Goal: Communication & Community: Answer question/provide support

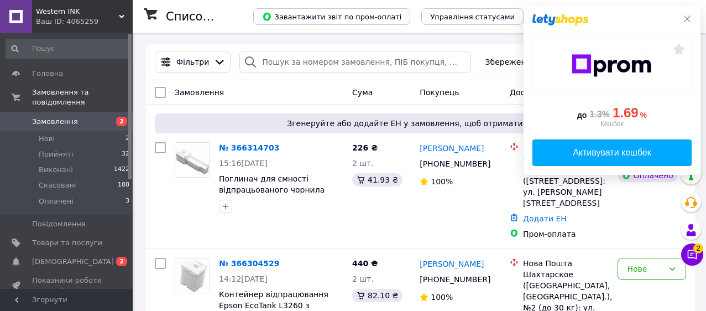
click at [687, 17] on icon at bounding box center [687, 18] width 9 height 9
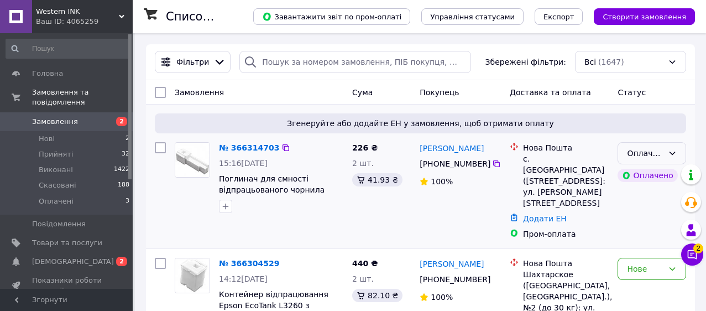
click at [678, 152] on div "Оплачено" at bounding box center [652, 153] width 69 height 22
click at [654, 173] on li "Прийнято" at bounding box center [651, 177] width 67 height 20
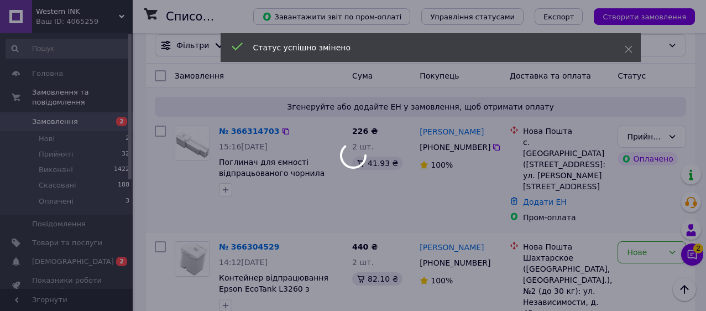
scroll to position [131, 0]
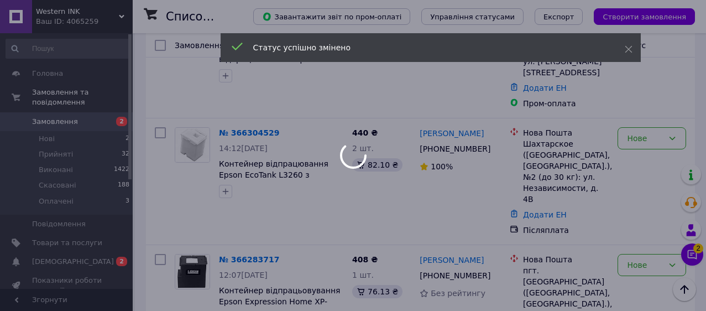
click at [653, 130] on div at bounding box center [353, 155] width 706 height 311
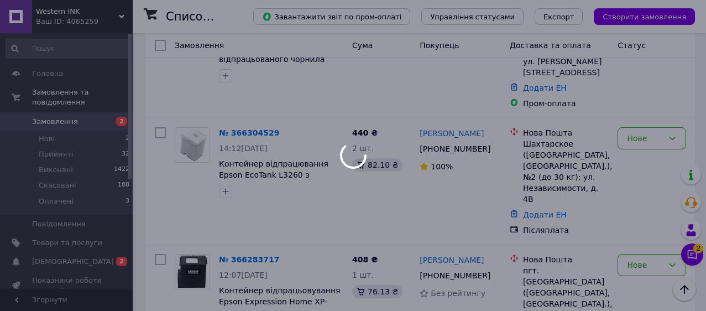
click at [647, 133] on div at bounding box center [353, 155] width 706 height 311
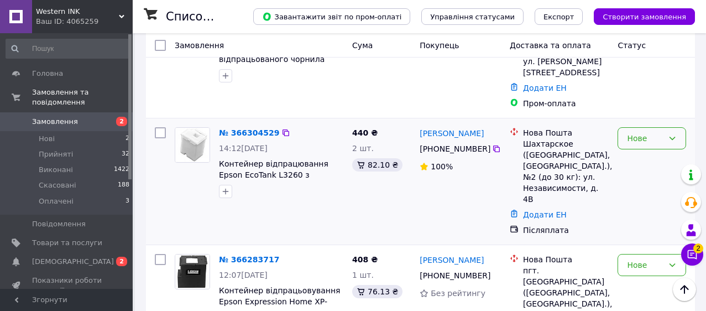
click at [647, 132] on div "Нове" at bounding box center [645, 138] width 37 height 12
click at [639, 157] on li "Прийнято" at bounding box center [651, 151] width 67 height 20
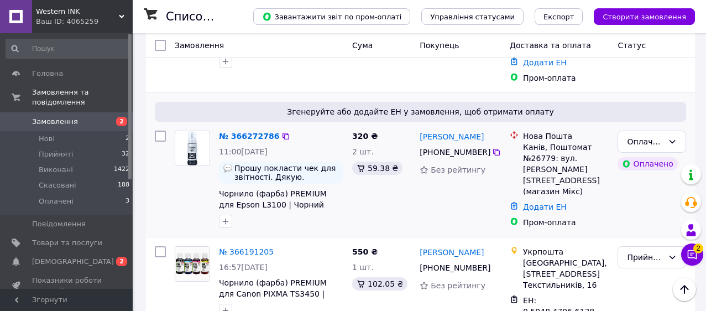
scroll to position [550, 0]
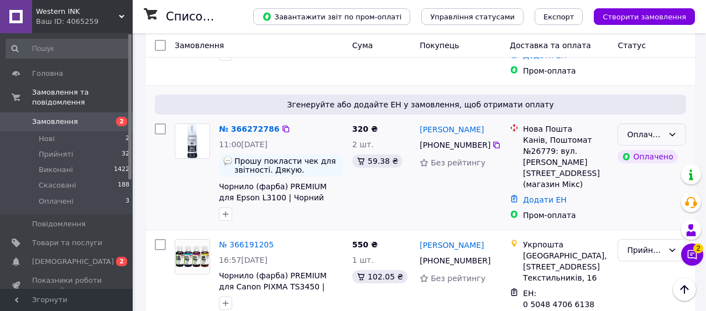
click at [672, 130] on icon at bounding box center [672, 134] width 9 height 9
click at [657, 146] on li "Прийнято" at bounding box center [651, 148] width 67 height 20
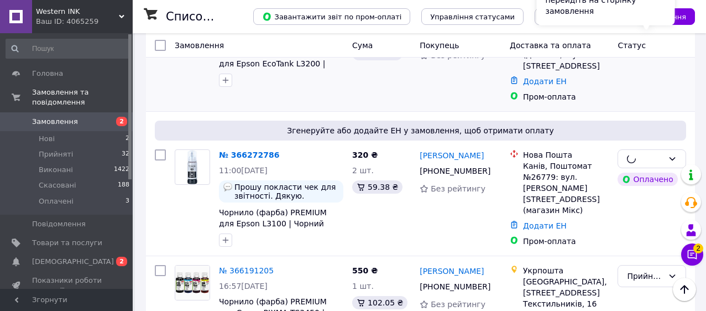
scroll to position [426, 0]
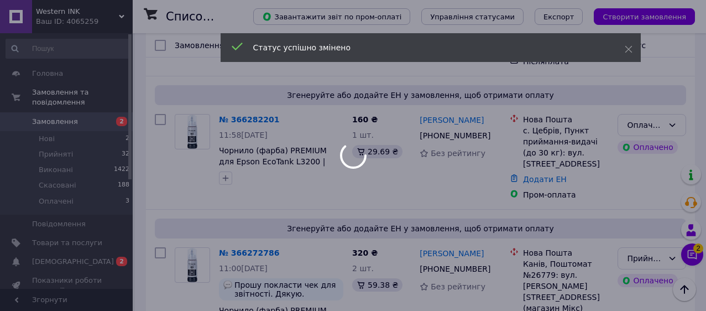
click at [678, 117] on div at bounding box center [353, 155] width 706 height 311
click at [665, 119] on div at bounding box center [353, 155] width 706 height 311
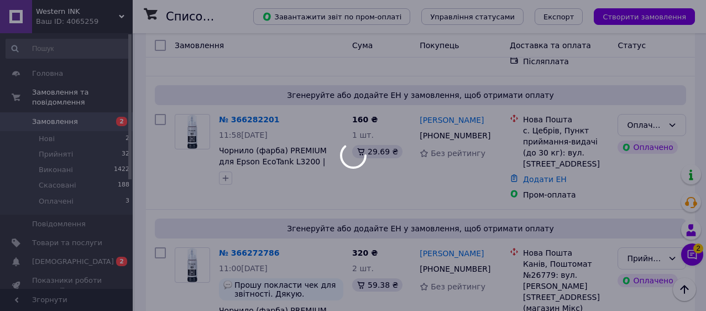
click at [665, 118] on div at bounding box center [353, 155] width 706 height 311
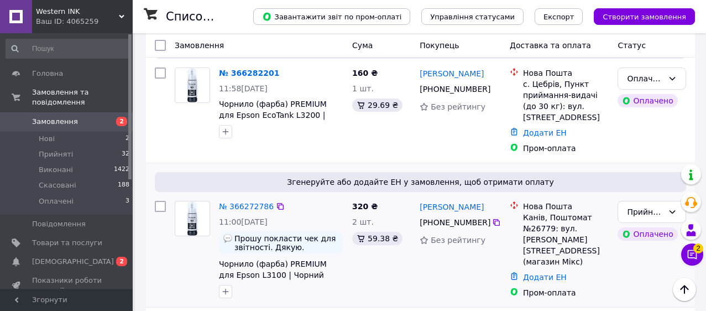
scroll to position [432, 0]
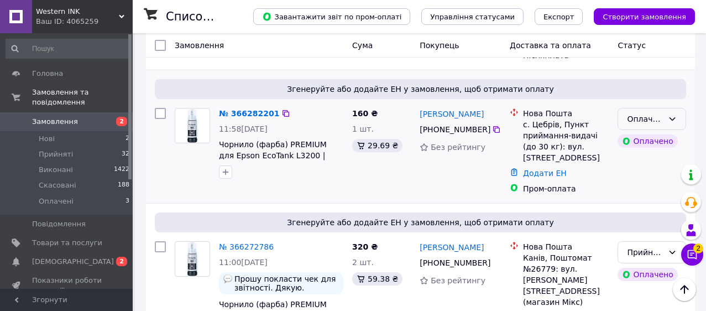
click at [675, 115] on div "Оплачено" at bounding box center [652, 119] width 69 height 22
click at [662, 127] on li "Прийнято" at bounding box center [651, 132] width 67 height 20
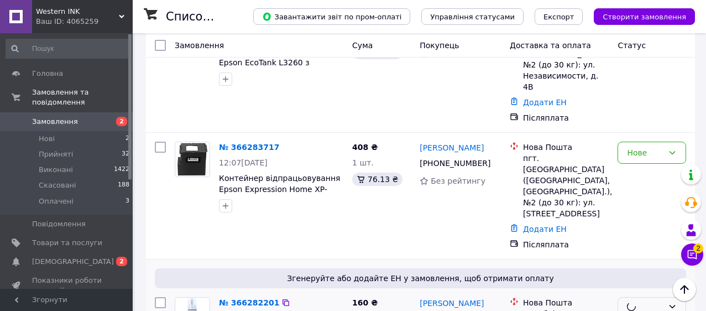
scroll to position [235, 0]
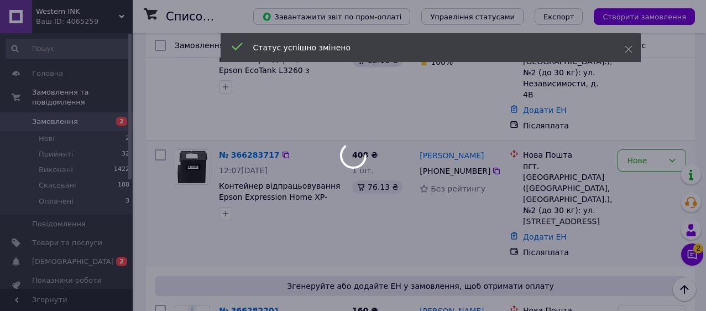
click at [647, 158] on div "Нове" at bounding box center [652, 160] width 69 height 22
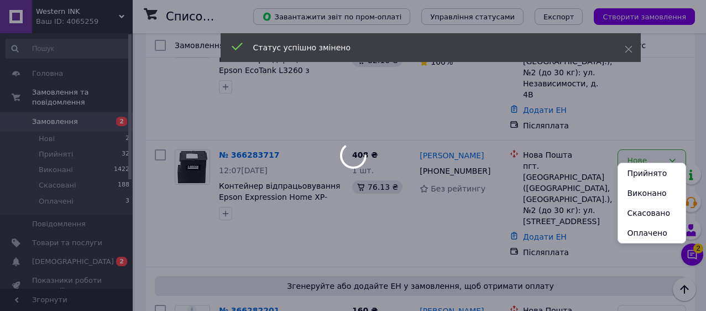
click at [643, 172] on li "Прийнято" at bounding box center [651, 173] width 67 height 20
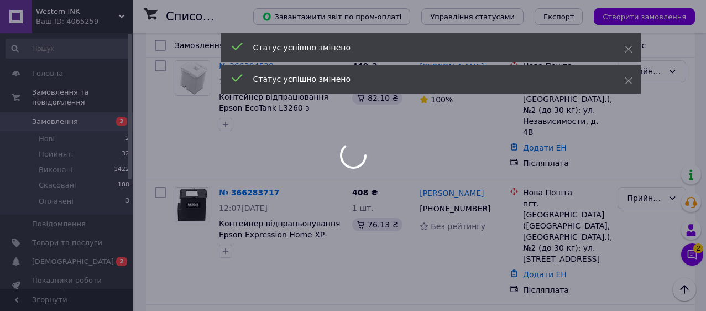
scroll to position [101, 0]
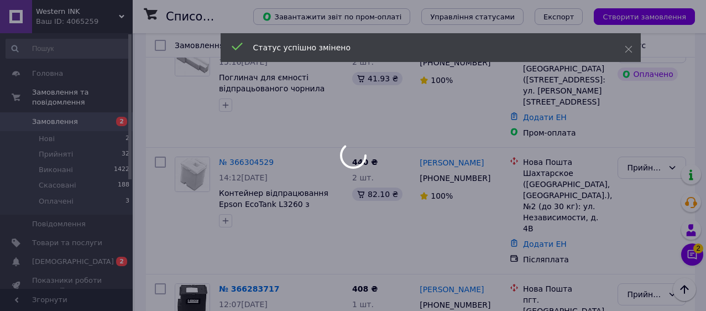
click at [697, 256] on div at bounding box center [353, 155] width 706 height 311
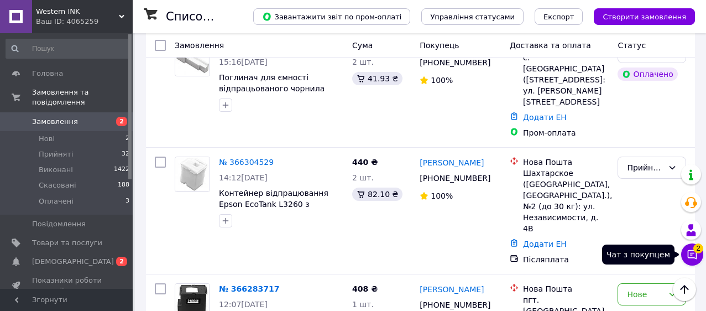
click at [696, 254] on icon at bounding box center [692, 254] width 9 height 9
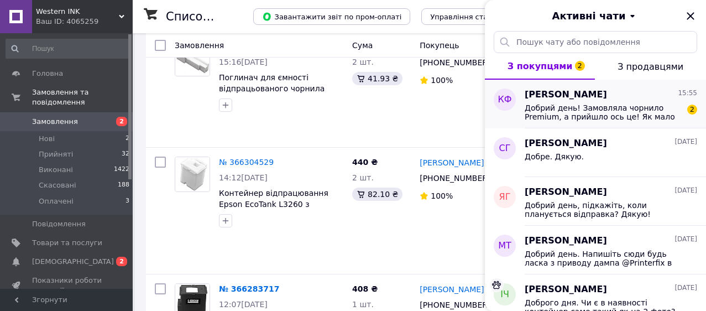
click at [627, 108] on span "Добрий день! Замовляла чорнило Premium, а прийшло ось це! Як мало того, що довг…" at bounding box center [603, 112] width 157 height 18
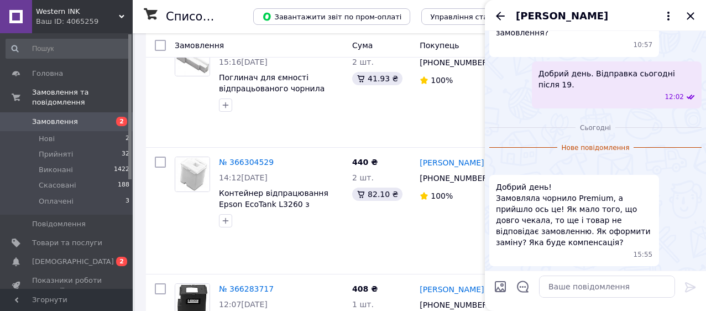
scroll to position [582, 0]
drag, startPoint x: 545, startPoint y: 189, endPoint x: 498, endPoint y: 190, distance: 47.6
click at [498, 190] on span "Добрий день! Замовляла чорнило Premium, а прийшло ось це! Як мало того, що довг…" at bounding box center [574, 214] width 157 height 66
copy span "Добрий день"
click at [564, 287] on textarea at bounding box center [607, 286] width 136 height 22
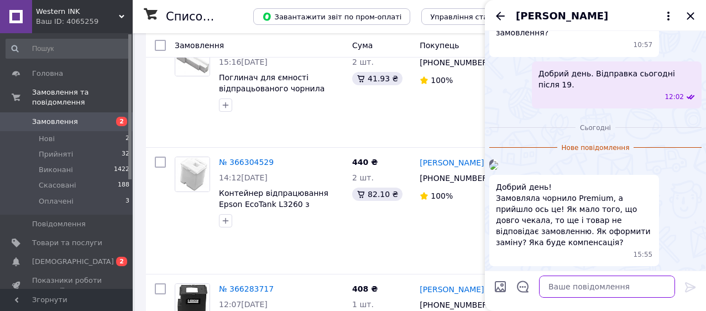
paste textarea "Добрий день"
type textarea "Добрий день"
click at [693, 13] on icon "Закрити" at bounding box center [690, 15] width 13 height 13
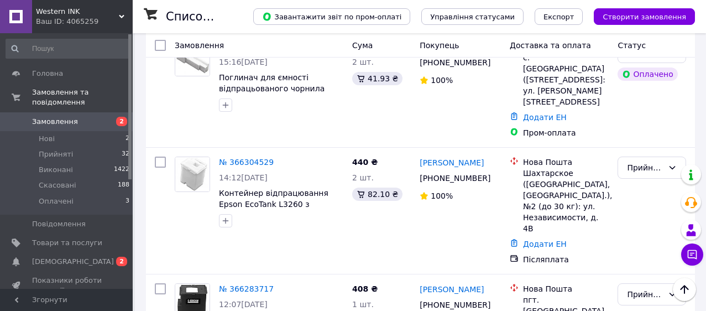
click at [102, 19] on div "Ваш ID: 4065259" at bounding box center [84, 22] width 97 height 10
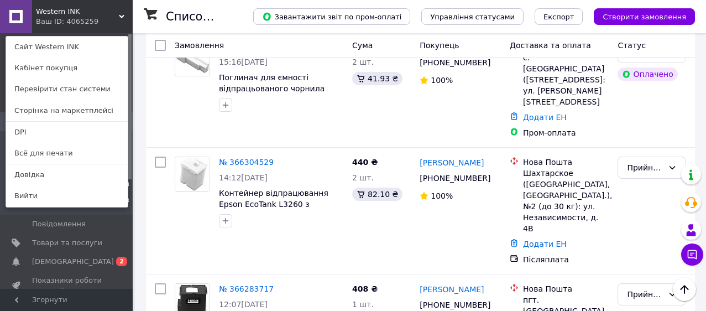
click at [70, 152] on link "Всё для печати" at bounding box center [67, 153] width 122 height 21
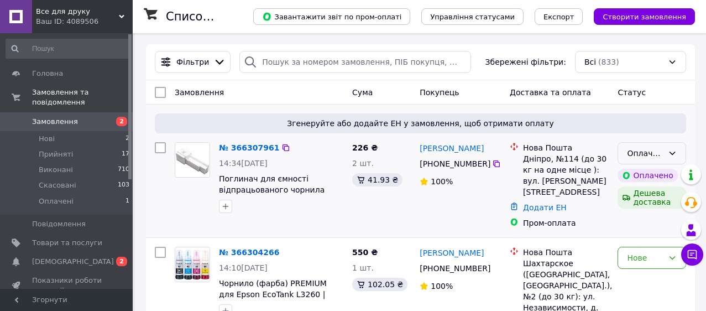
click at [675, 152] on icon at bounding box center [672, 153] width 9 height 9
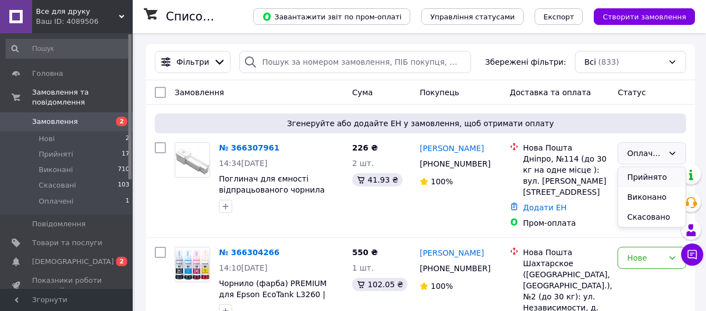
click at [657, 176] on li "Прийнято" at bounding box center [651, 177] width 67 height 20
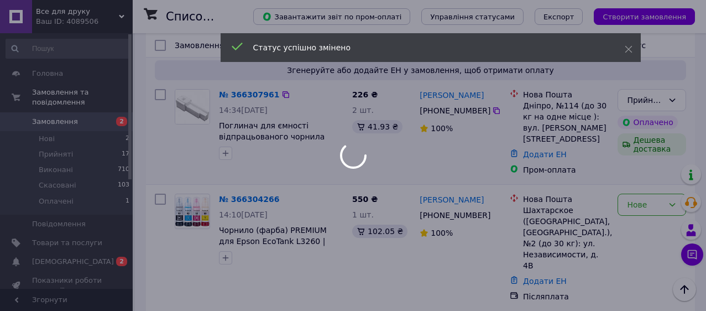
scroll to position [36, 0]
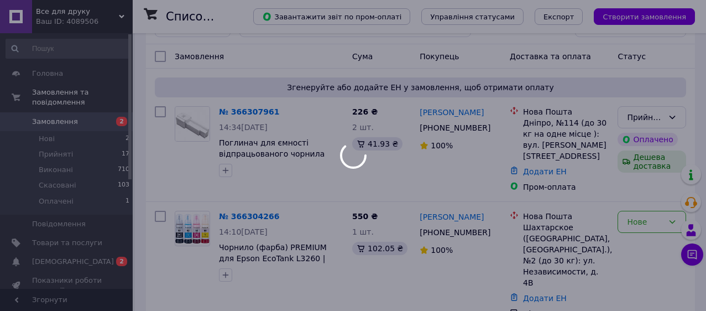
click at [110, 17] on div at bounding box center [353, 155] width 706 height 311
click at [110, 14] on div at bounding box center [353, 155] width 706 height 311
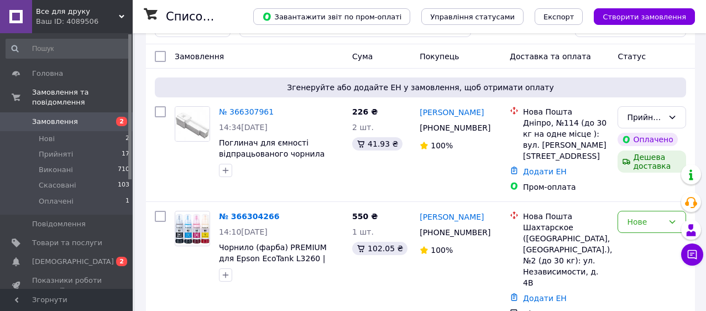
click at [108, 17] on div "Ваш ID: 4089506" at bounding box center [84, 22] width 97 height 10
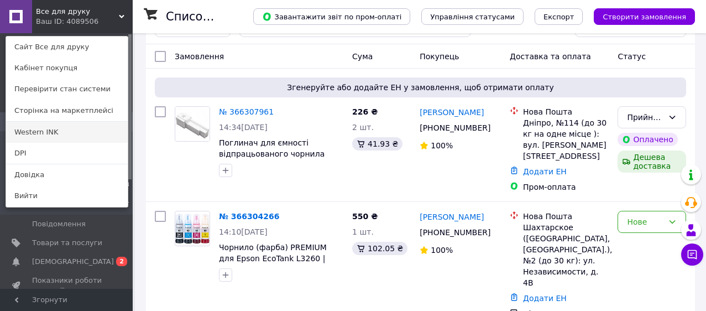
click at [65, 136] on link "Western INK" at bounding box center [67, 132] width 122 height 21
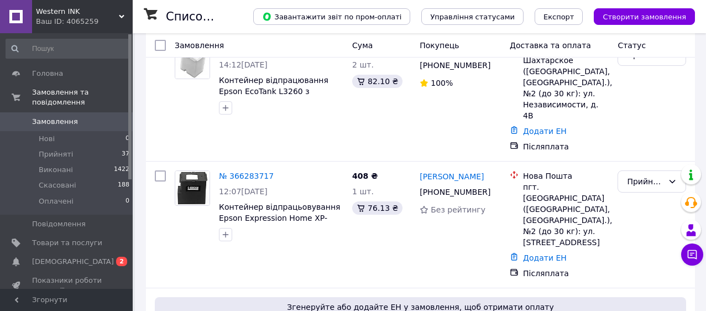
scroll to position [215, 0]
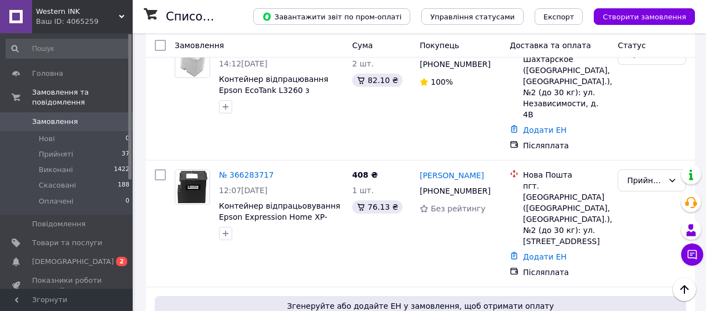
click at [112, 20] on div "Ваш ID: 4065259" at bounding box center [84, 22] width 97 height 10
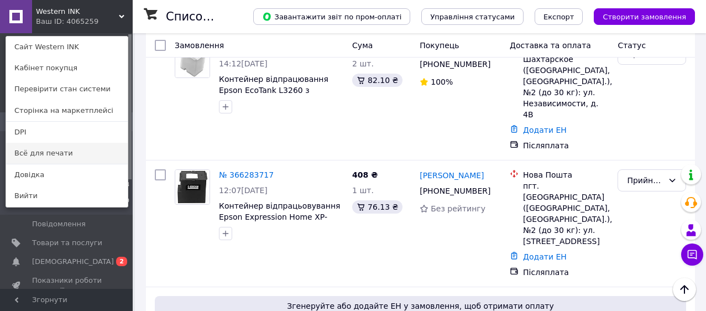
click at [66, 150] on link "Всё для печати" at bounding box center [67, 153] width 122 height 21
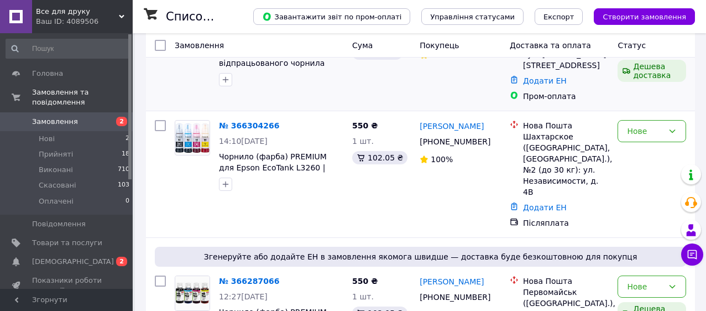
scroll to position [138, 0]
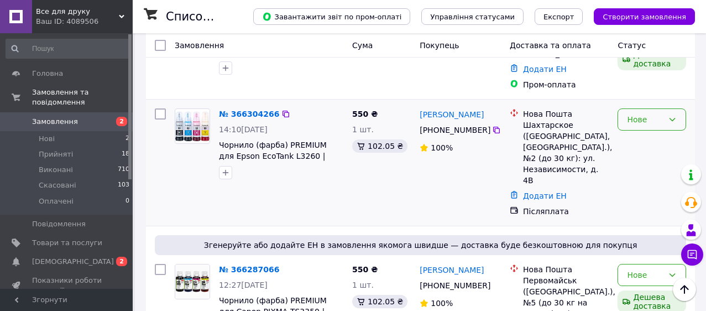
click at [666, 112] on div "Нове" at bounding box center [652, 119] width 69 height 22
click at [641, 131] on li "Прийнято" at bounding box center [651, 132] width 67 height 20
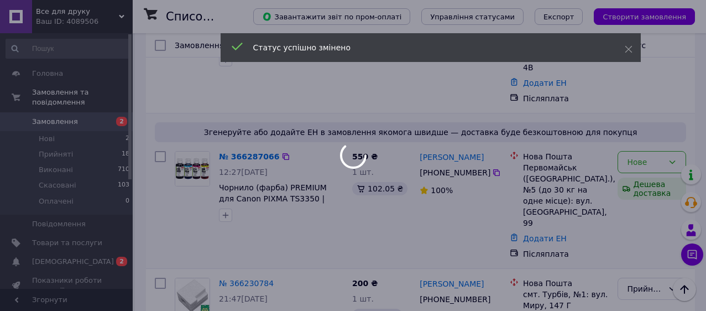
scroll to position [256, 0]
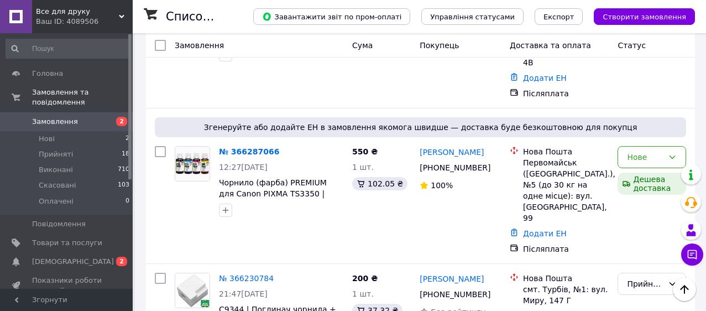
click at [643, 152] on div "Нове" at bounding box center [645, 157] width 37 height 12
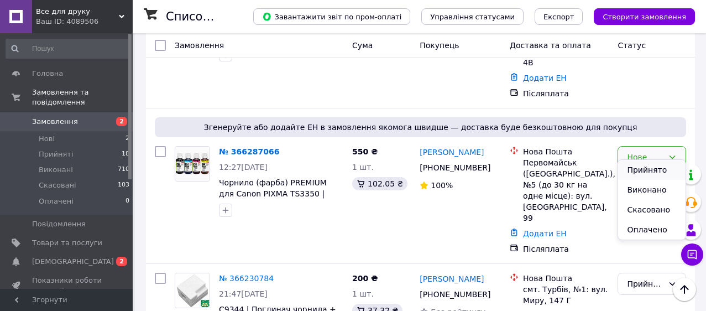
click at [638, 172] on li "Прийнято" at bounding box center [651, 170] width 67 height 20
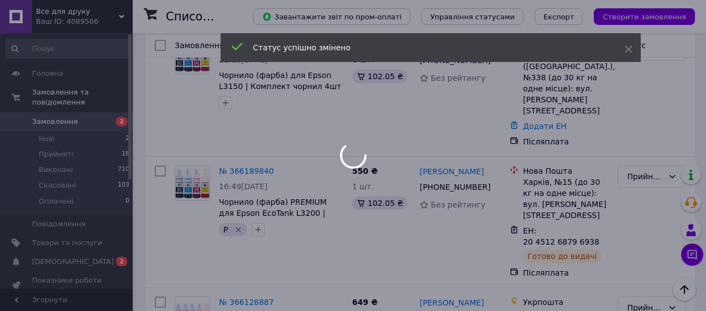
scroll to position [594, 0]
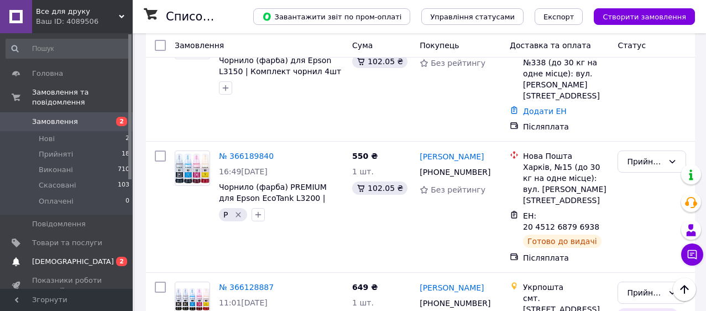
click at [87, 262] on span "[DEMOGRAPHIC_DATA]" at bounding box center [67, 262] width 70 height 10
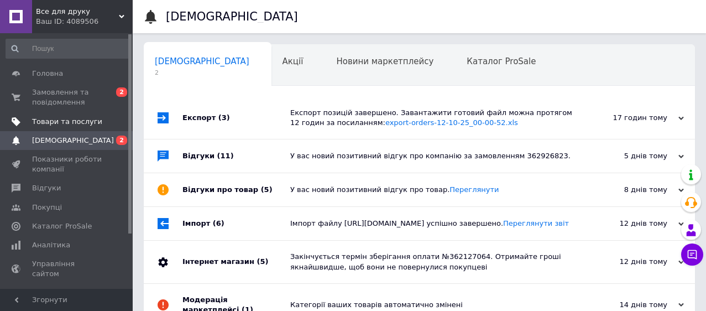
scroll to position [0, 6]
click at [107, 8] on span "Все для друку" at bounding box center [77, 12] width 83 height 10
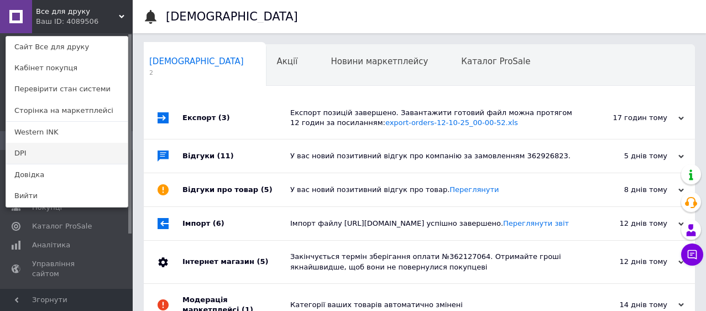
click at [75, 151] on link "DPI" at bounding box center [67, 153] width 122 height 21
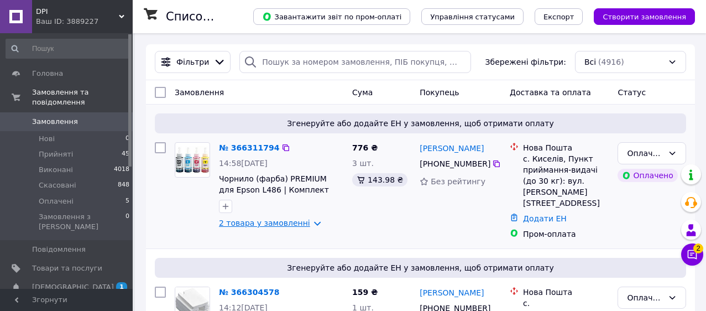
click at [310, 226] on link "2 товара у замовленні" at bounding box center [264, 223] width 91 height 9
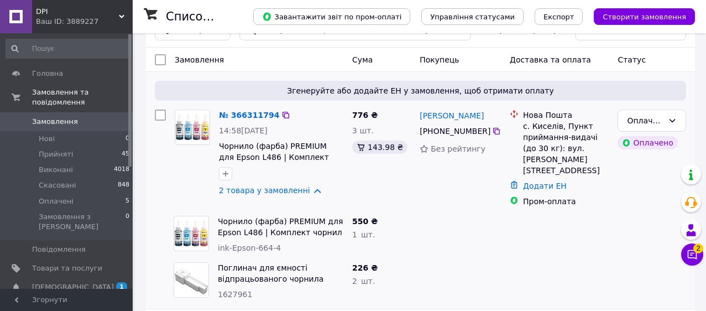
scroll to position [34, 0]
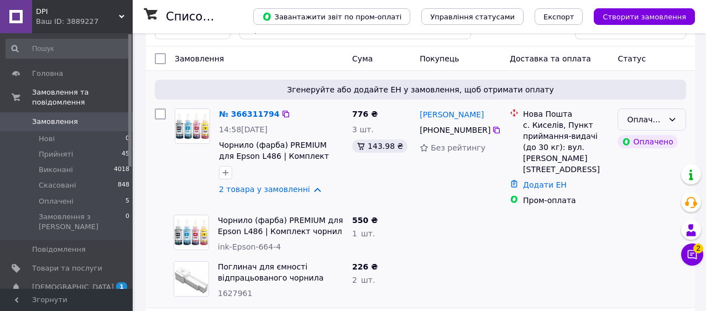
click at [669, 117] on icon at bounding box center [672, 119] width 9 height 9
click at [654, 142] on li "Прийнято" at bounding box center [651, 143] width 67 height 20
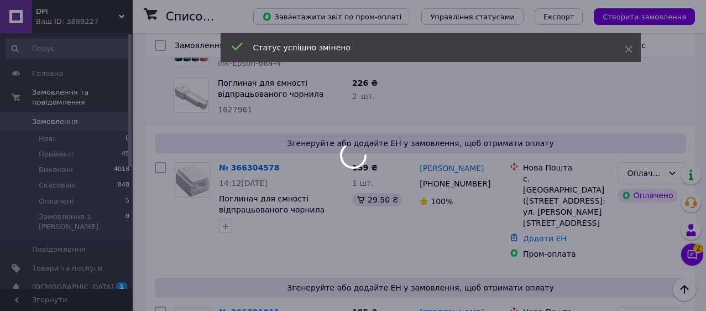
scroll to position [218, 0]
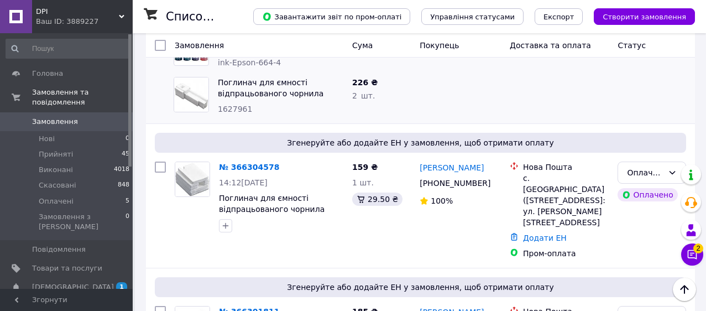
click at [648, 167] on div "Оплачено" at bounding box center [645, 173] width 37 height 12
click at [640, 181] on li "Прийнято" at bounding box center [651, 186] width 67 height 20
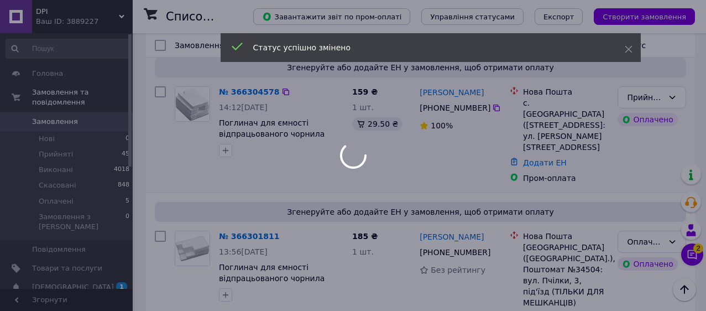
scroll to position [474, 0]
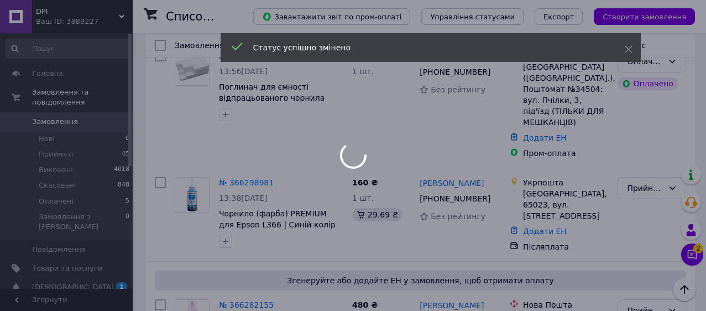
click at [695, 255] on div at bounding box center [353, 155] width 706 height 311
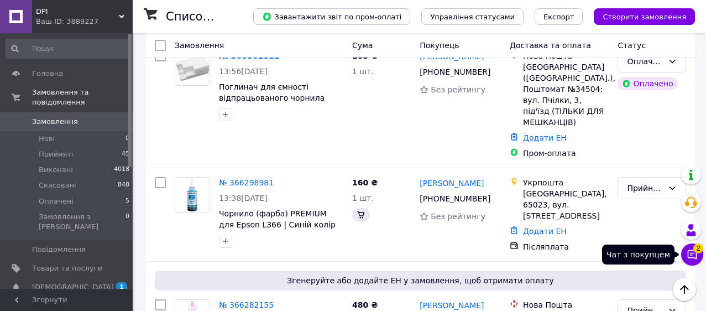
click at [695, 255] on icon at bounding box center [692, 254] width 11 height 11
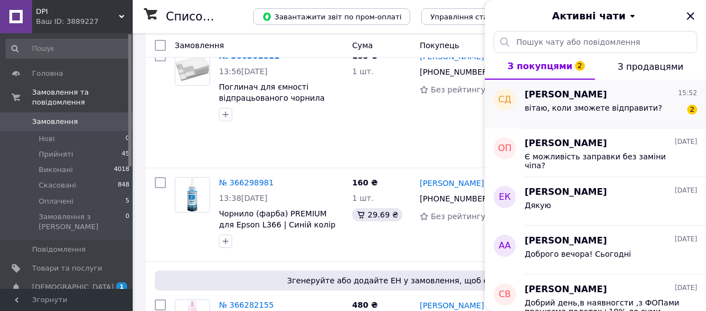
click at [620, 110] on span "вітаю, коли зможете відправити?" at bounding box center [594, 107] width 138 height 9
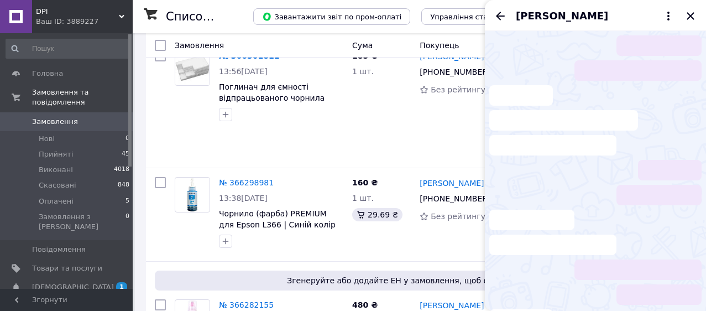
scroll to position [46, 0]
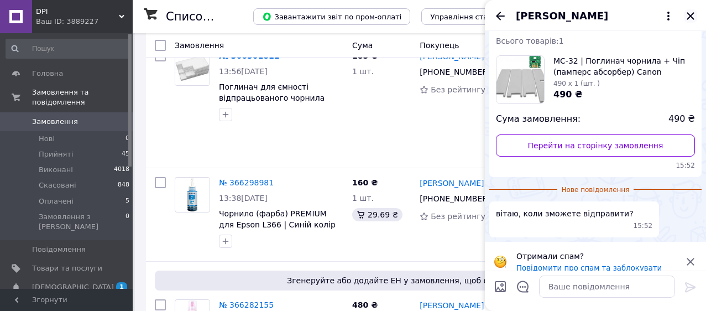
click at [689, 19] on icon "Закрити" at bounding box center [690, 15] width 13 height 13
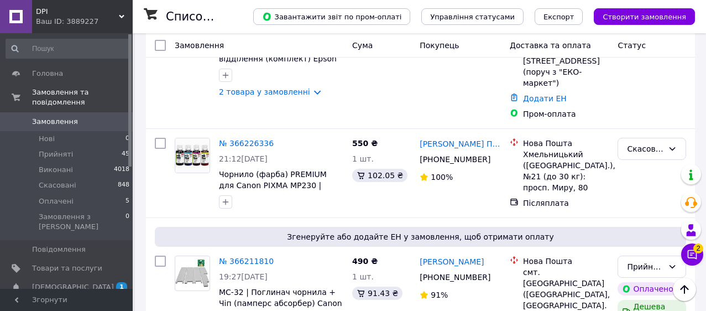
scroll to position [955, 0]
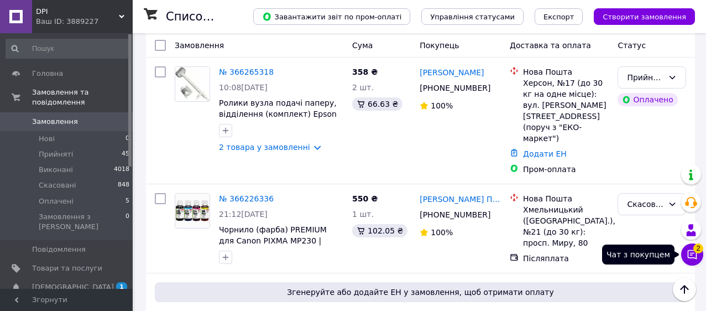
click at [696, 258] on icon at bounding box center [692, 254] width 9 height 9
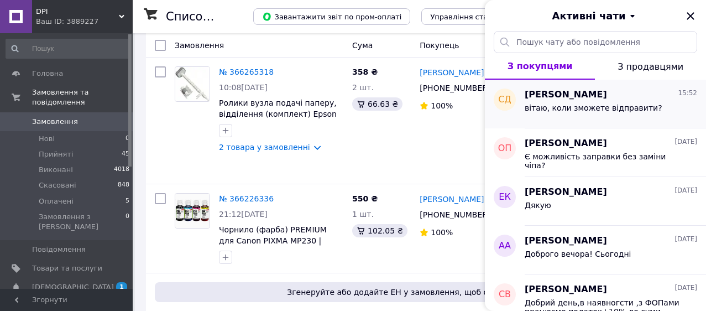
click at [607, 93] on span "Сергей Дзигаленко" at bounding box center [566, 95] width 82 height 13
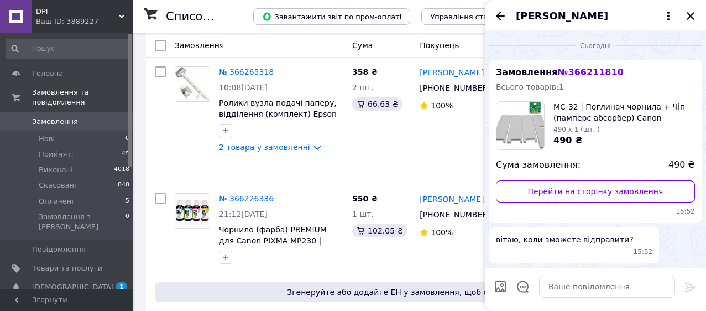
scroll to position [26, 0]
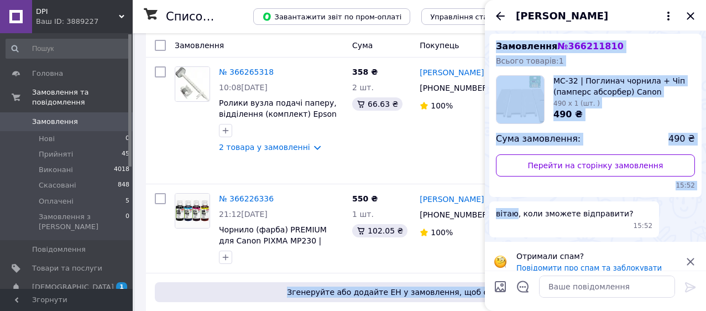
drag, startPoint x: 517, startPoint y: 214, endPoint x: 511, endPoint y: 222, distance: 10.7
copy body "Згенеруйте або додайте ЕН у замовлення, щоб отримати оплату № 366211810 19:27, …"
click at [512, 221] on div "вітаю, коли зможете відправити? 15:52" at bounding box center [575, 219] width 170 height 36
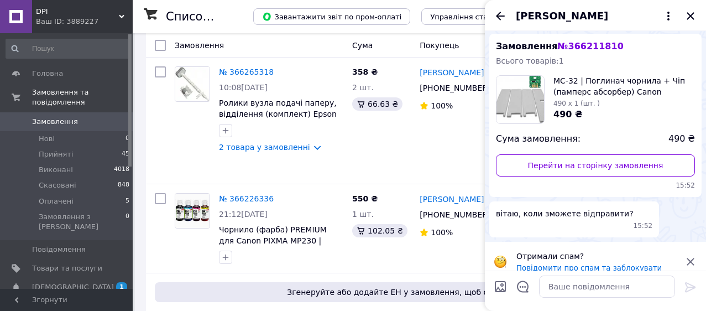
click at [514, 214] on span "вітаю, коли зможете відправити?" at bounding box center [565, 213] width 138 height 11
drag, startPoint x: 516, startPoint y: 214, endPoint x: 496, endPoint y: 215, distance: 20.5
click at [496, 215] on div "вітаю, коли зможете відправити? 15:52" at bounding box center [575, 219] width 170 height 36
copy span "вітаю"
click at [565, 291] on textarea at bounding box center [607, 286] width 136 height 22
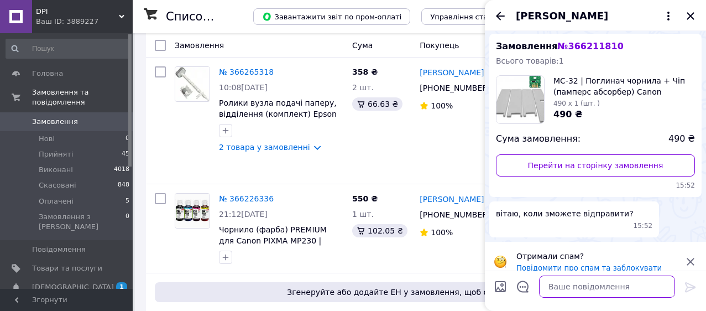
paste textarea "вітаю"
type textarea "вітаю - завтра"
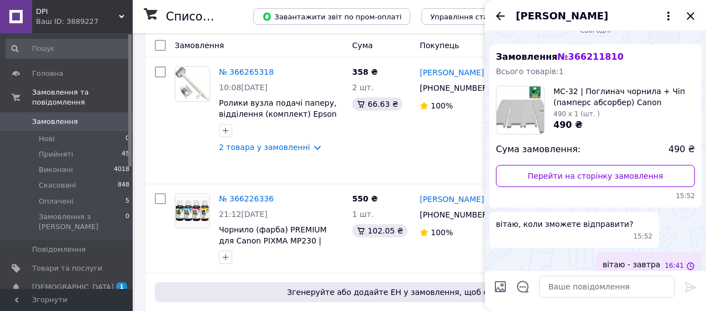
click at [692, 11] on icon "Закрити" at bounding box center [690, 15] width 13 height 13
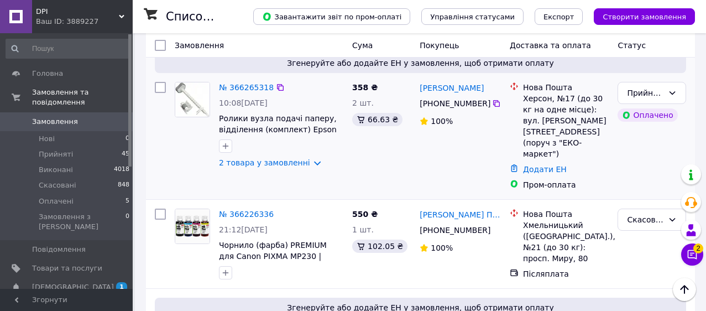
scroll to position [939, 0]
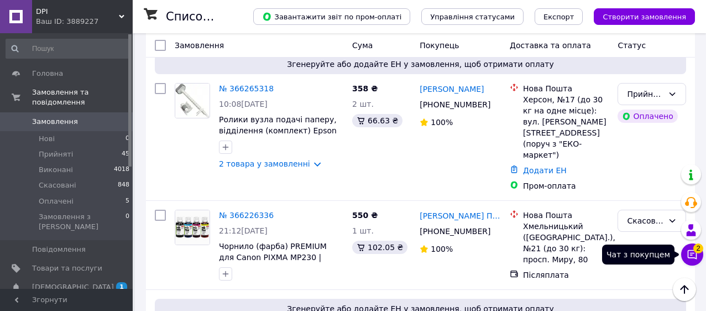
click at [688, 257] on icon at bounding box center [692, 254] width 9 height 9
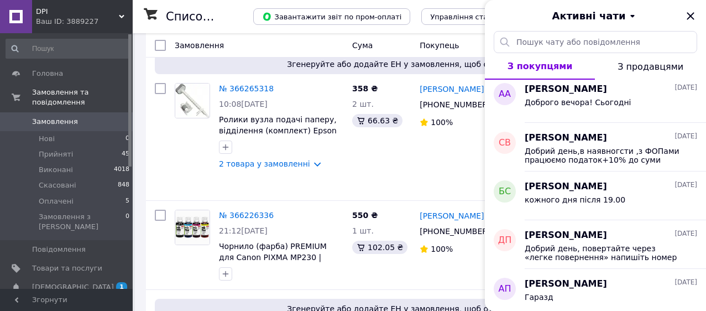
scroll to position [0, 0]
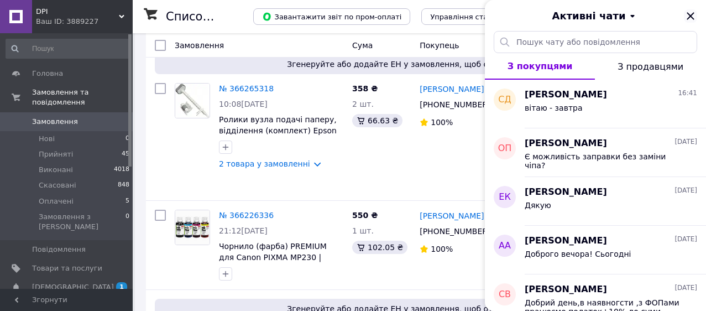
click at [688, 12] on icon "Закрити" at bounding box center [690, 15] width 13 height 13
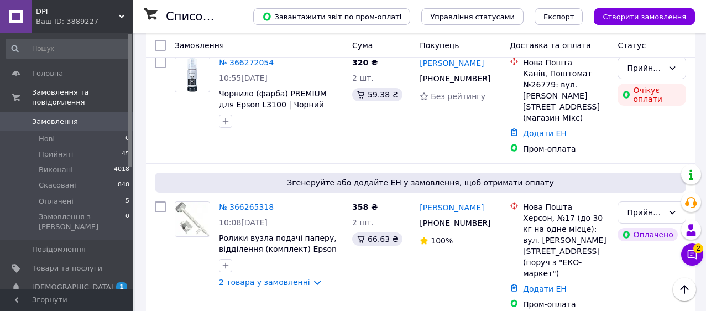
scroll to position [802, 0]
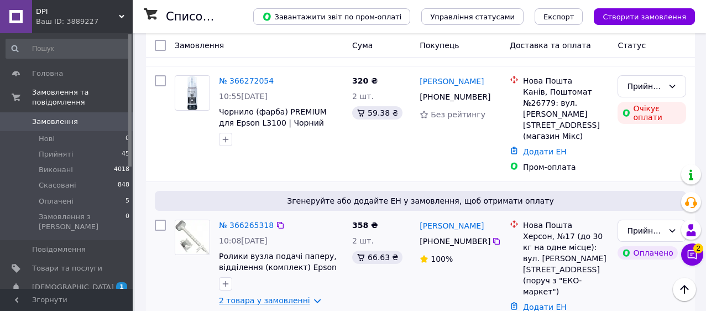
click at [301, 296] on link "2 товара у замовленні" at bounding box center [264, 300] width 91 height 9
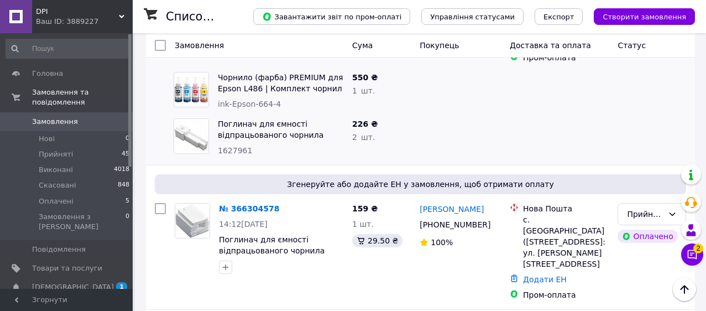
scroll to position [0, 0]
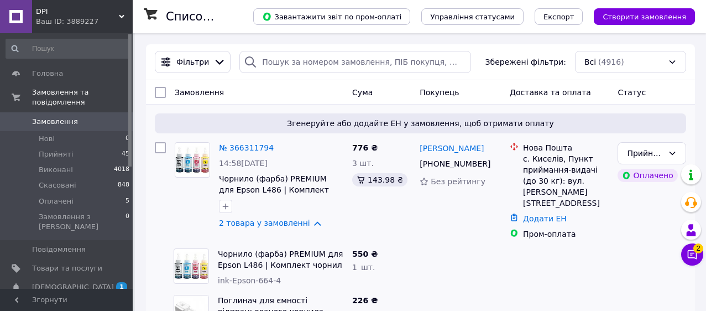
click at [113, 30] on div "DPI Ваш ID: 3889227" at bounding box center [82, 16] width 101 height 33
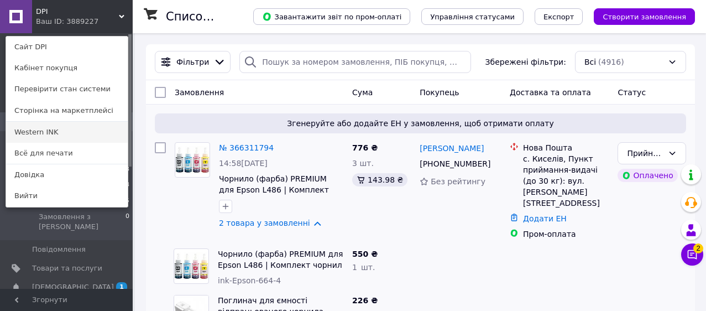
click at [76, 129] on link "Western INK" at bounding box center [67, 132] width 122 height 21
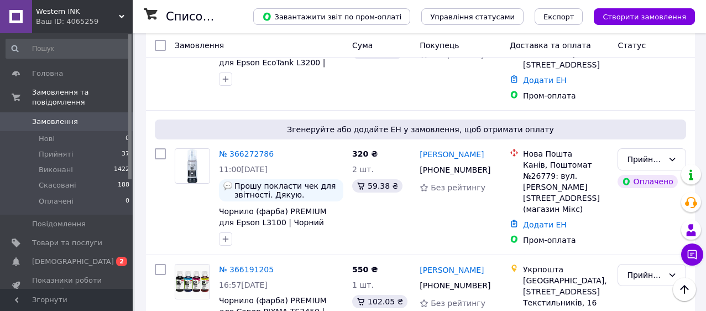
scroll to position [527, 0]
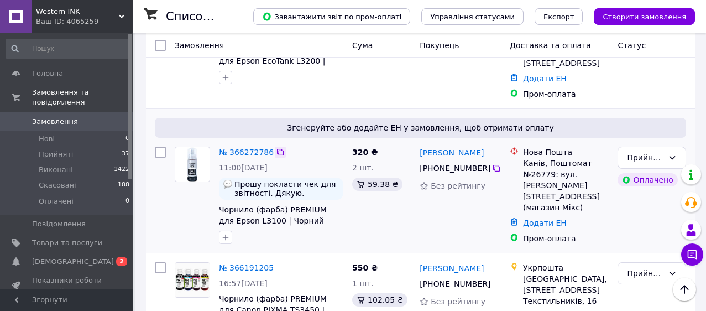
click at [277, 149] on icon at bounding box center [280, 152] width 7 height 7
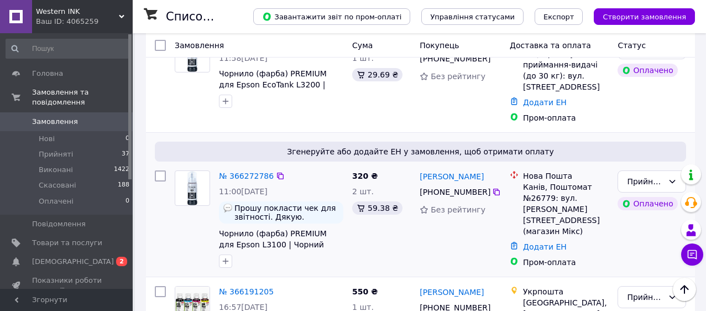
scroll to position [503, 0]
click at [259, 171] on link "№ 366272786" at bounding box center [246, 175] width 55 height 9
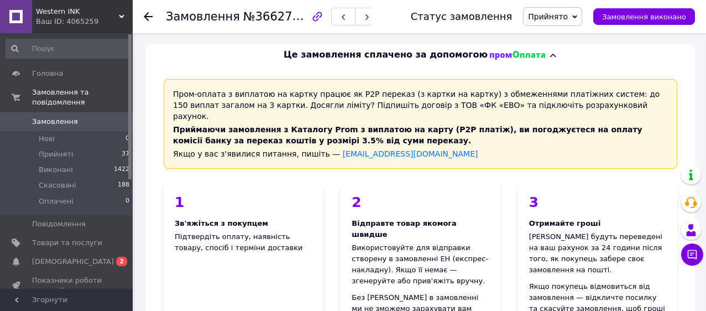
click at [545, 63] on div "Це замовлення сплачено за допомогою" at bounding box center [420, 55] width 549 height 22
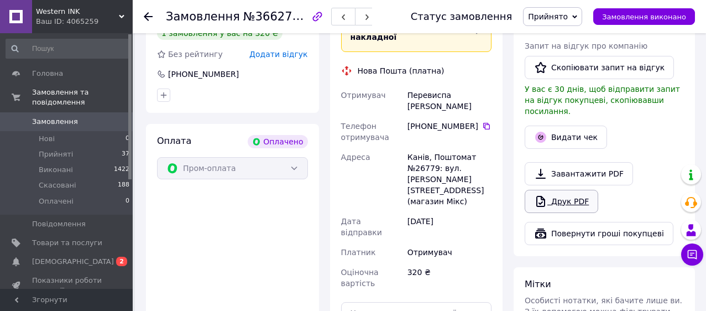
scroll to position [330, 0]
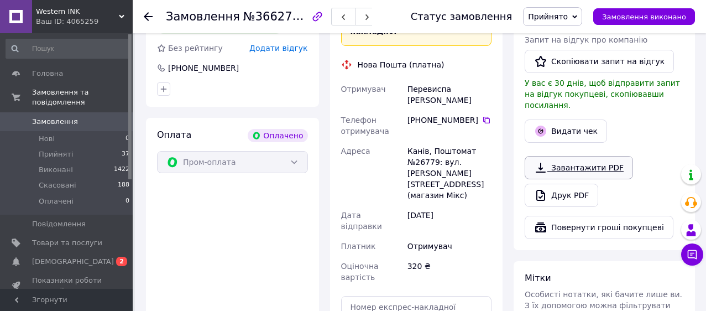
click at [574, 156] on link "Завантажити PDF" at bounding box center [579, 167] width 108 height 23
click at [684, 257] on button "Чат з покупцем" at bounding box center [693, 254] width 22 height 22
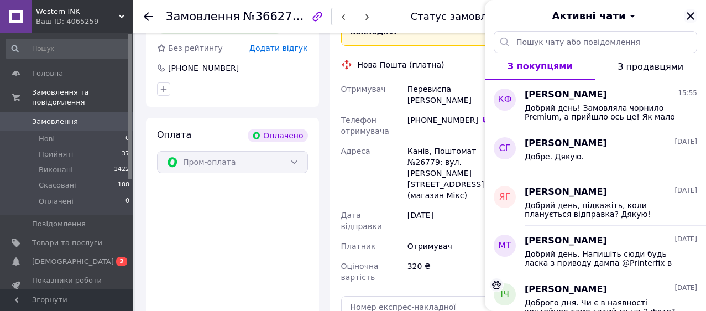
click at [690, 17] on icon "Закрити" at bounding box center [690, 15] width 13 height 13
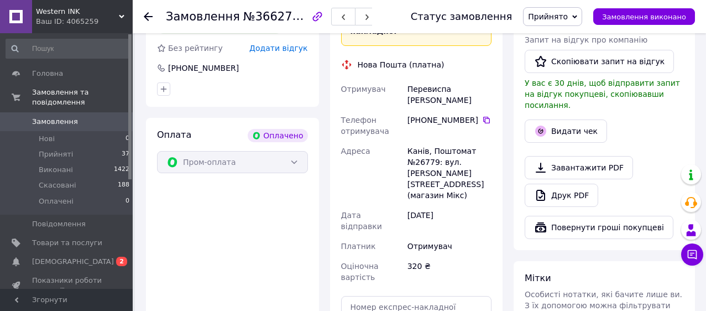
click at [74, 123] on span "Замовлення" at bounding box center [55, 122] width 46 height 10
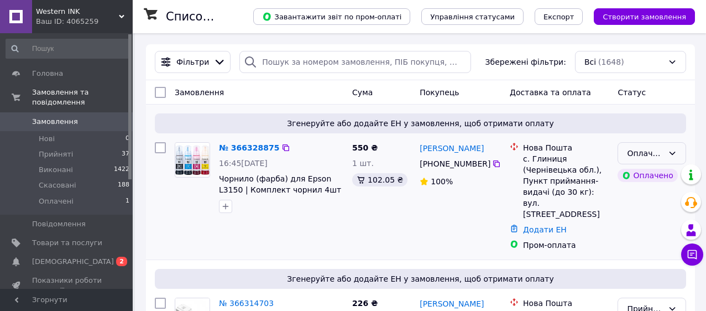
click at [654, 152] on div "Оплачено" at bounding box center [645, 153] width 37 height 12
click at [648, 174] on li "Прийнято" at bounding box center [651, 177] width 67 height 20
